Goal: Task Accomplishment & Management: Manage account settings

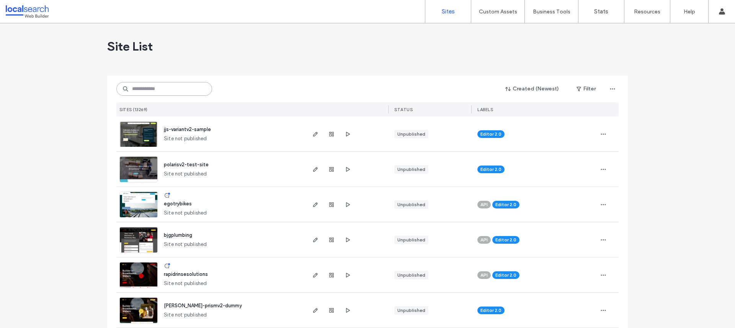
click at [186, 93] on input at bounding box center [164, 89] width 96 height 14
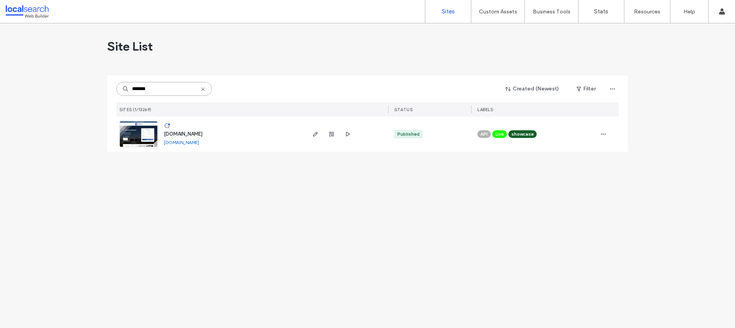
type input "*******"
click at [182, 136] on span "[DOMAIN_NAME]" at bounding box center [183, 134] width 39 height 6
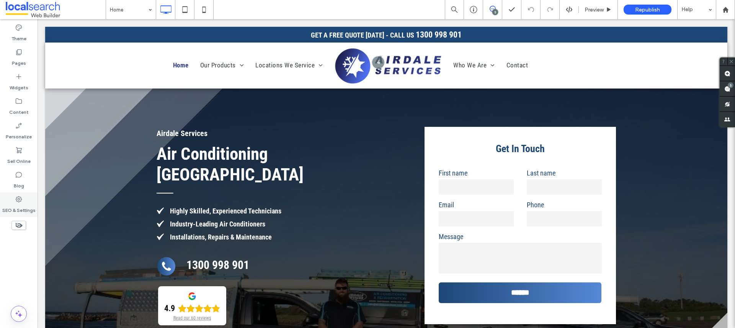
click at [23, 201] on div "SEO & Settings" at bounding box center [19, 204] width 38 height 25
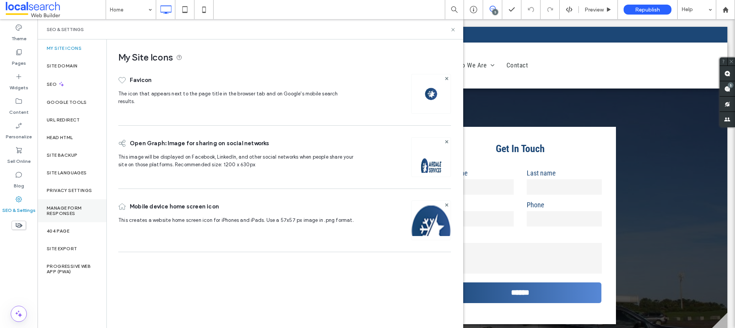
click at [69, 202] on div "Manage Form Responses" at bounding box center [72, 210] width 69 height 23
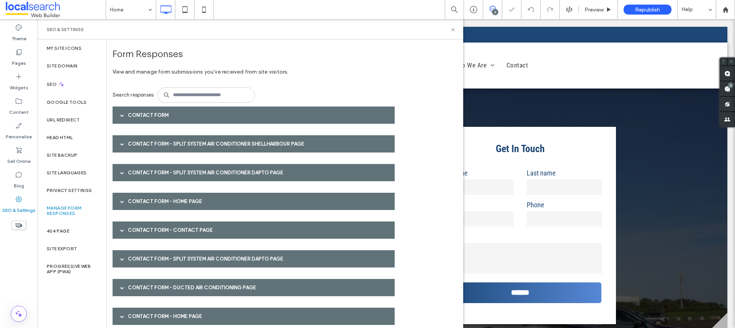
click at [146, 111] on div "Contact Form" at bounding box center [254, 114] width 282 height 17
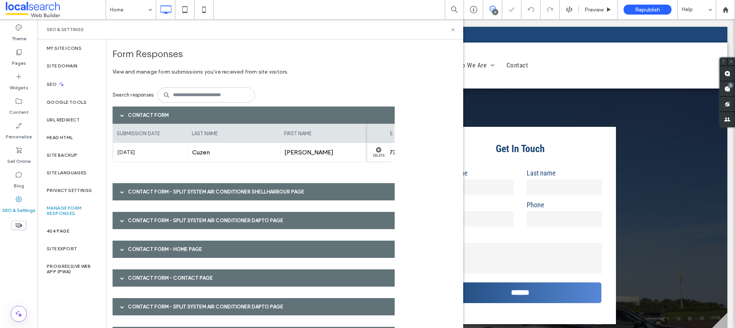
click at [146, 111] on div "Contact Form" at bounding box center [254, 114] width 282 height 17
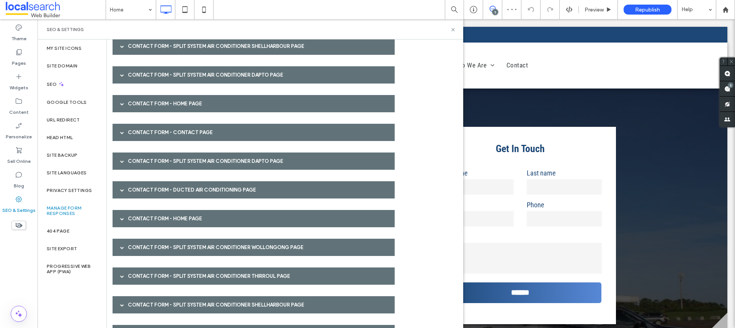
scroll to position [103, 0]
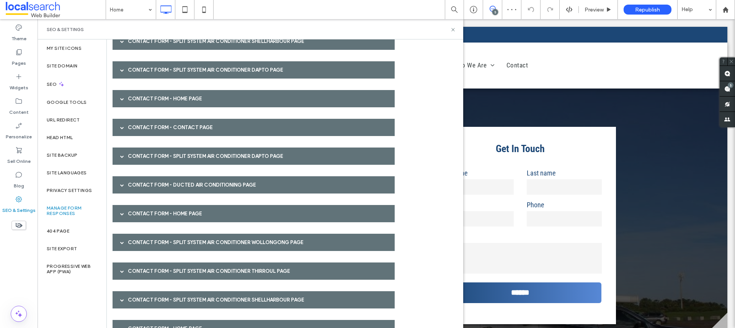
click at [130, 40] on div "Contact Form - Split System Air Conditioner Shellharbour page" at bounding box center [254, 41] width 282 height 17
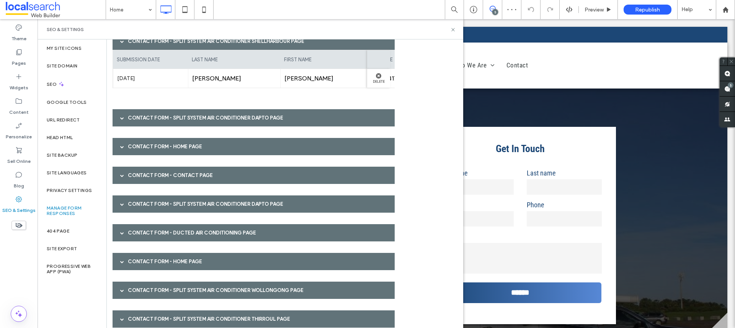
click at [132, 46] on div "Contact Form - Split System Air Conditioner Shellharbour page" at bounding box center [254, 41] width 282 height 17
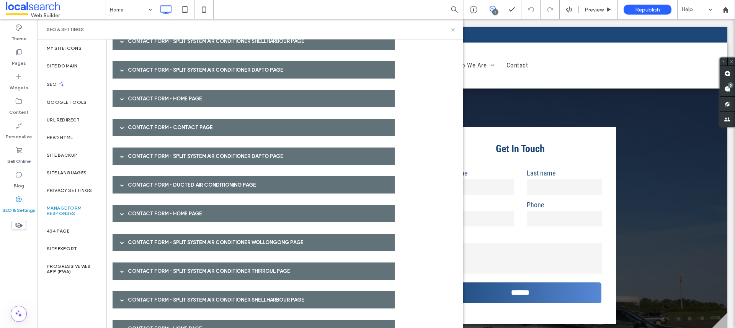
click at [137, 70] on div "Contact Form - Split System Air Conditioner Dapto page" at bounding box center [254, 69] width 282 height 17
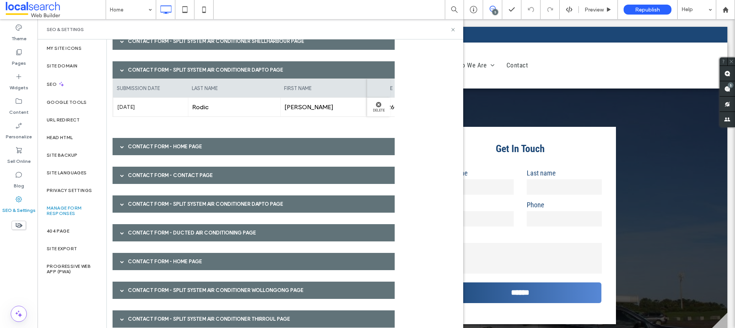
click at [137, 72] on div "Contact Form - Split System Air Conditioner Dapto page" at bounding box center [254, 69] width 282 height 17
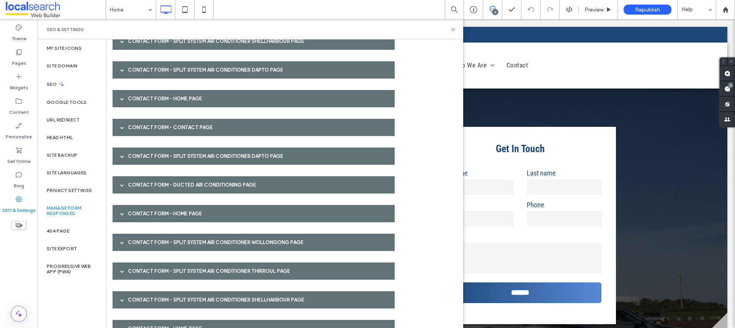
click at [137, 99] on div "Contact Form - HOME page" at bounding box center [254, 98] width 282 height 17
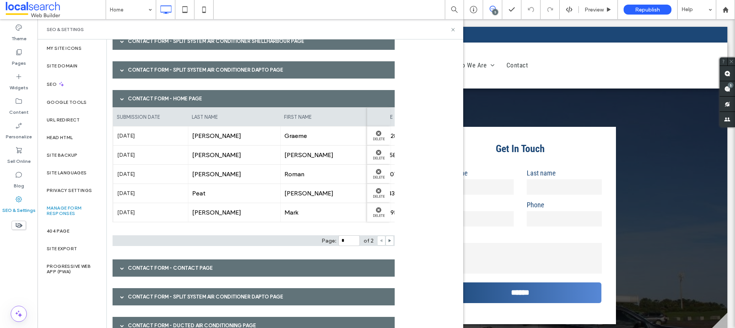
click at [137, 99] on div "Contact Form - HOME page" at bounding box center [254, 98] width 282 height 17
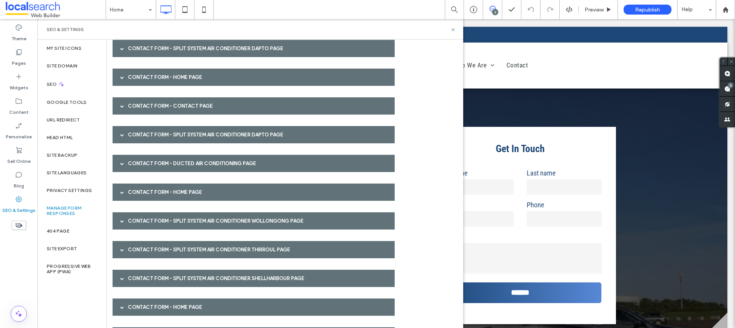
scroll to position [131, 0]
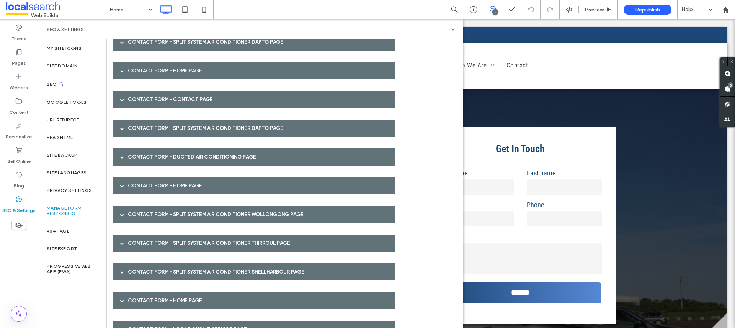
click at [141, 101] on div "Contact Form - Contact page" at bounding box center [254, 99] width 282 height 17
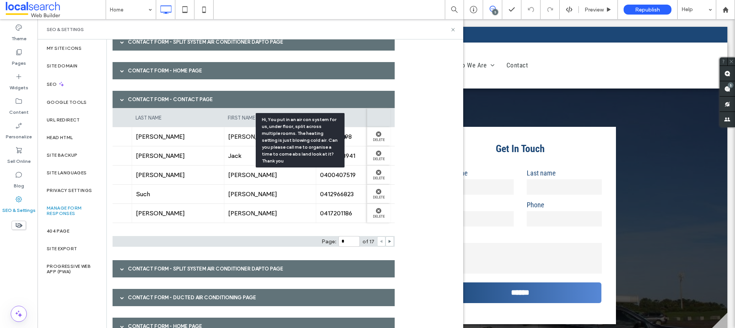
scroll to position [0, 0]
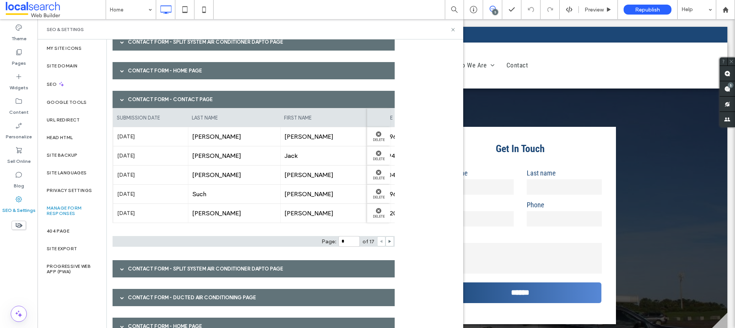
click at [152, 100] on div "Contact Form - Contact page" at bounding box center [254, 99] width 282 height 17
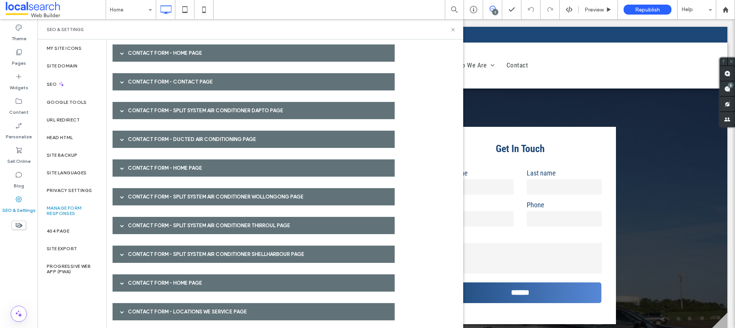
scroll to position [149, 0]
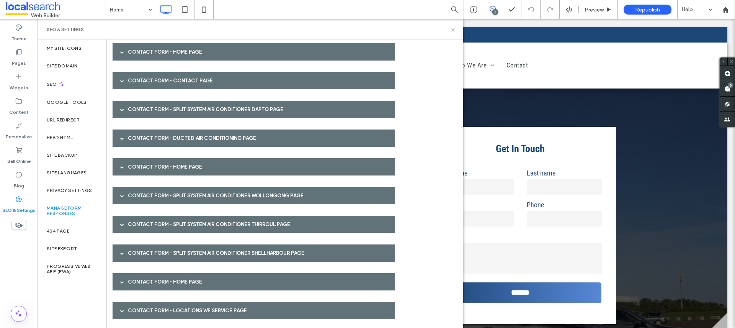
click at [152, 111] on div "Contact Form - Split System Air Conditioner Dapto page" at bounding box center [254, 109] width 282 height 17
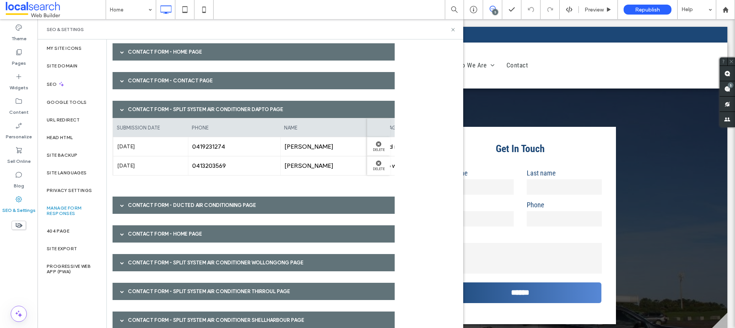
click at [152, 111] on div "Contact Form - Split System Air Conditioner Dapto page" at bounding box center [254, 109] width 282 height 17
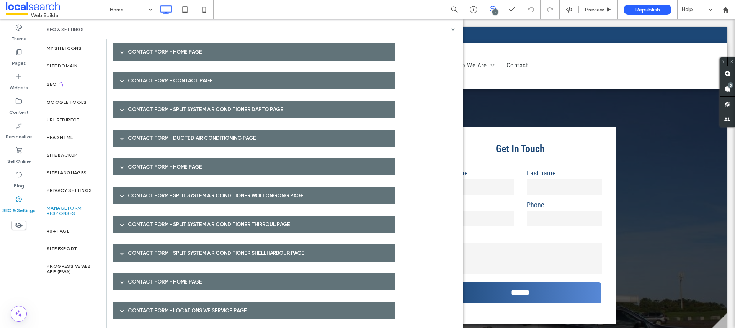
scroll to position [180, 0]
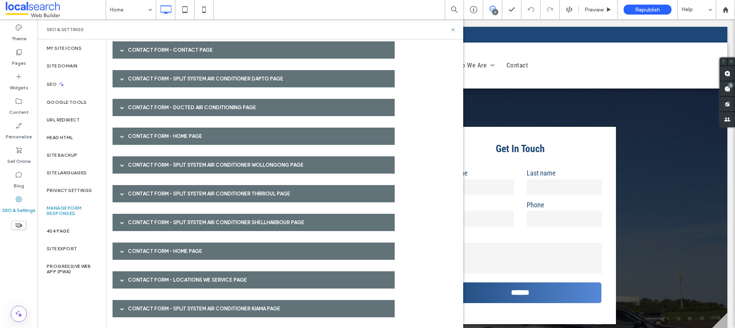
click at [141, 100] on div "Contact Form - Ducted Air Conditioning page" at bounding box center [254, 107] width 282 height 17
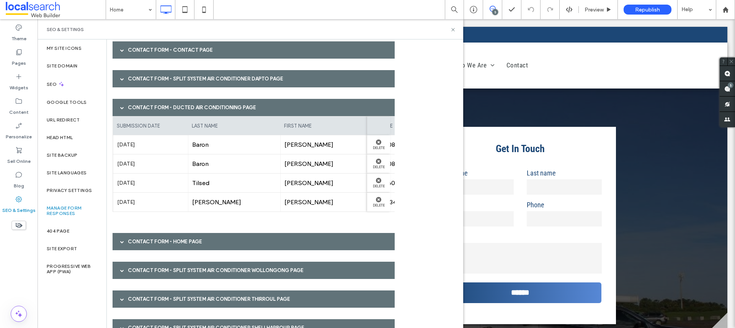
click at [139, 109] on div "Contact Form - Ducted Air Conditioning page" at bounding box center [254, 107] width 282 height 17
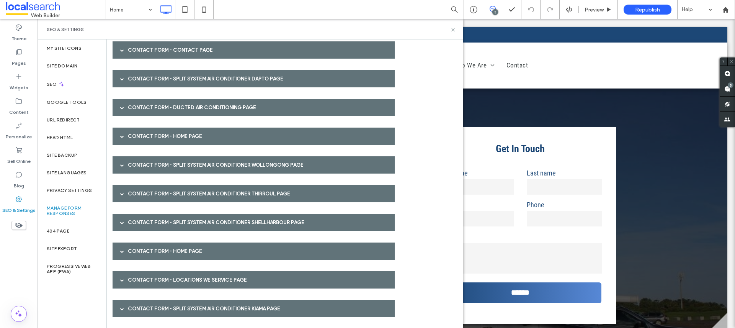
scroll to position [210, 0]
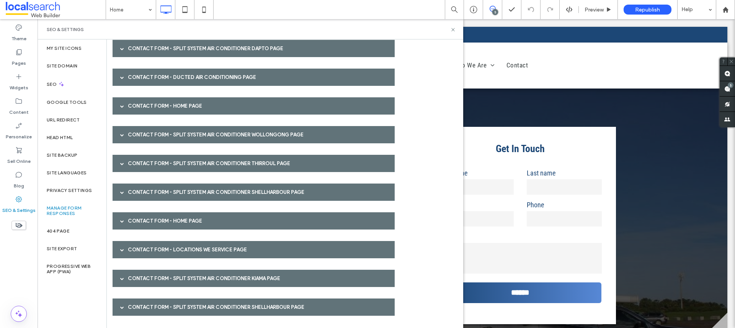
click at [135, 104] on div "Contact Form - HOME page" at bounding box center [254, 105] width 282 height 17
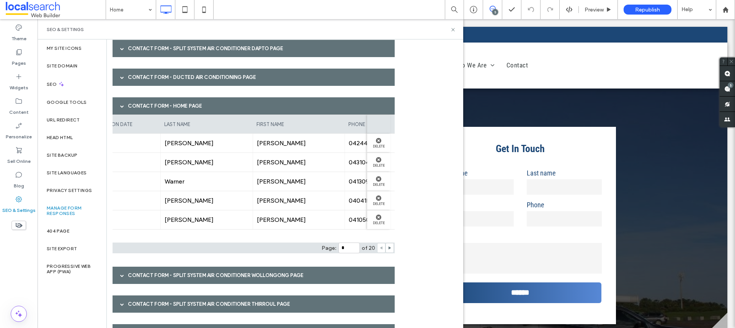
scroll to position [0, 43]
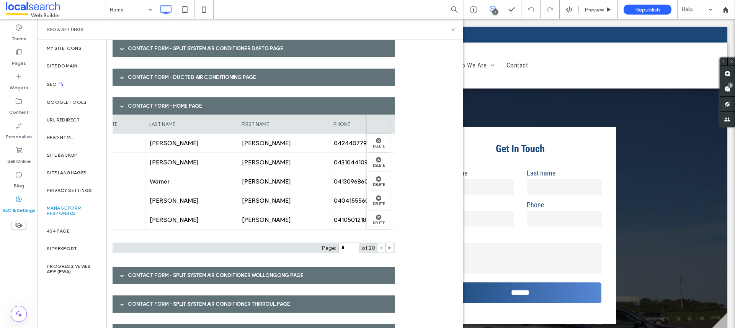
click at [162, 101] on div "Contact Form - HOME page" at bounding box center [254, 105] width 282 height 17
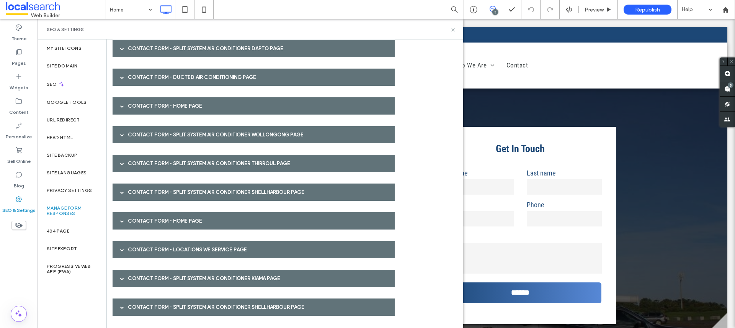
click at [153, 130] on div "Contact Form - Split System Air Conditioner Wollongong page" at bounding box center [254, 134] width 282 height 17
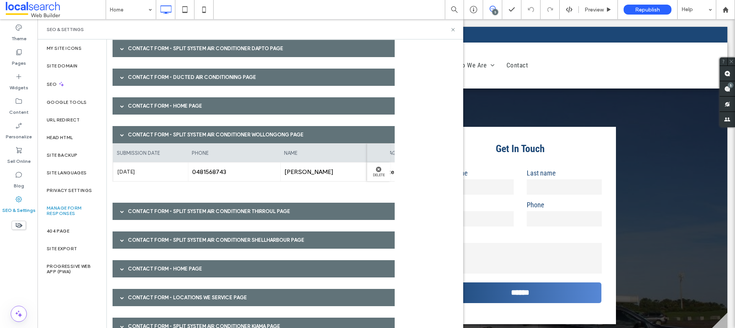
click at [153, 130] on div "Contact Form - Split System Air Conditioner Wollongong page" at bounding box center [254, 134] width 282 height 17
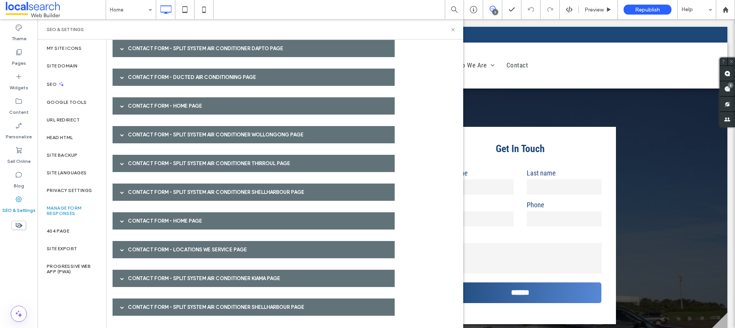
click at [149, 169] on div "Contact Form - Split System Air Conditioner Thirroul page" at bounding box center [254, 163] width 282 height 17
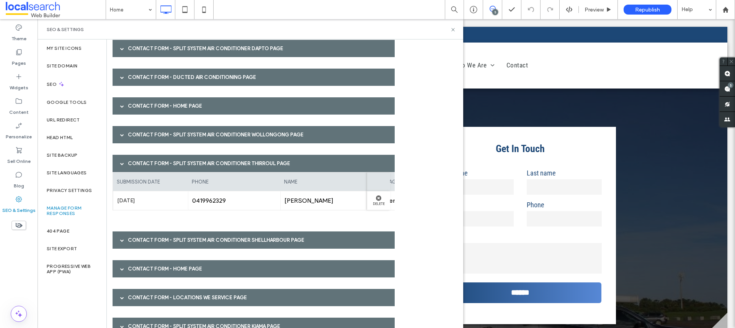
click at [149, 169] on div "Contact Form - Split System Air Conditioner Thirroul page" at bounding box center [254, 163] width 282 height 17
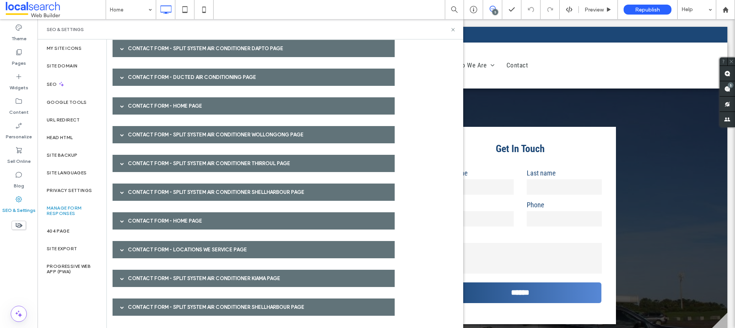
click at [150, 186] on div "Contact Form - Split System Air Conditioner Shellharbour page" at bounding box center [254, 191] width 282 height 17
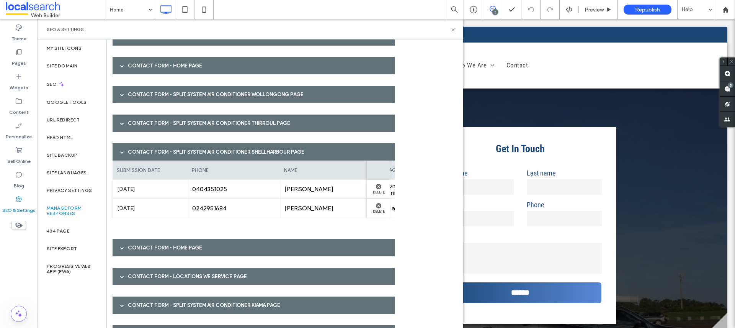
click at [147, 157] on div "Contact Form - Split System Air Conditioner Shellharbour page" at bounding box center [254, 151] width 282 height 17
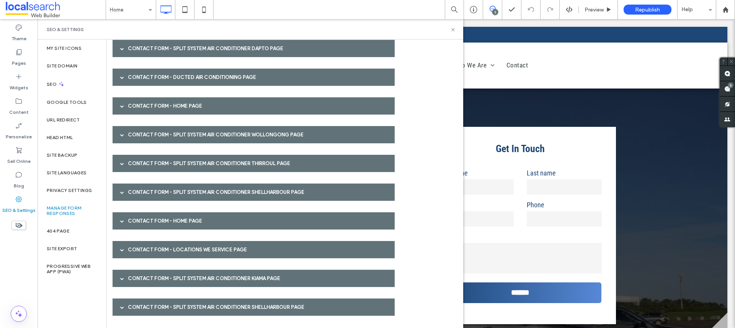
click at [150, 221] on div "Contact Form - HOME page" at bounding box center [254, 220] width 282 height 17
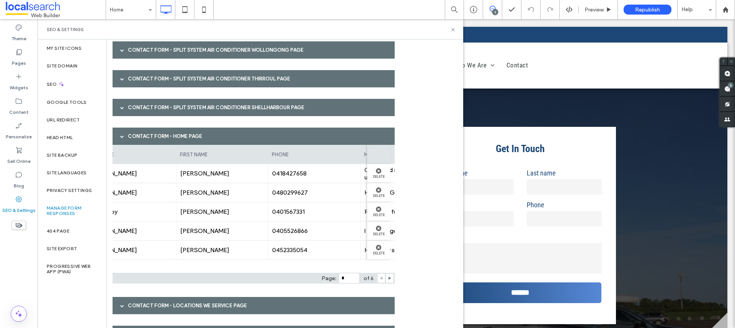
scroll to position [0, 215]
